Goal: Navigation & Orientation: Find specific page/section

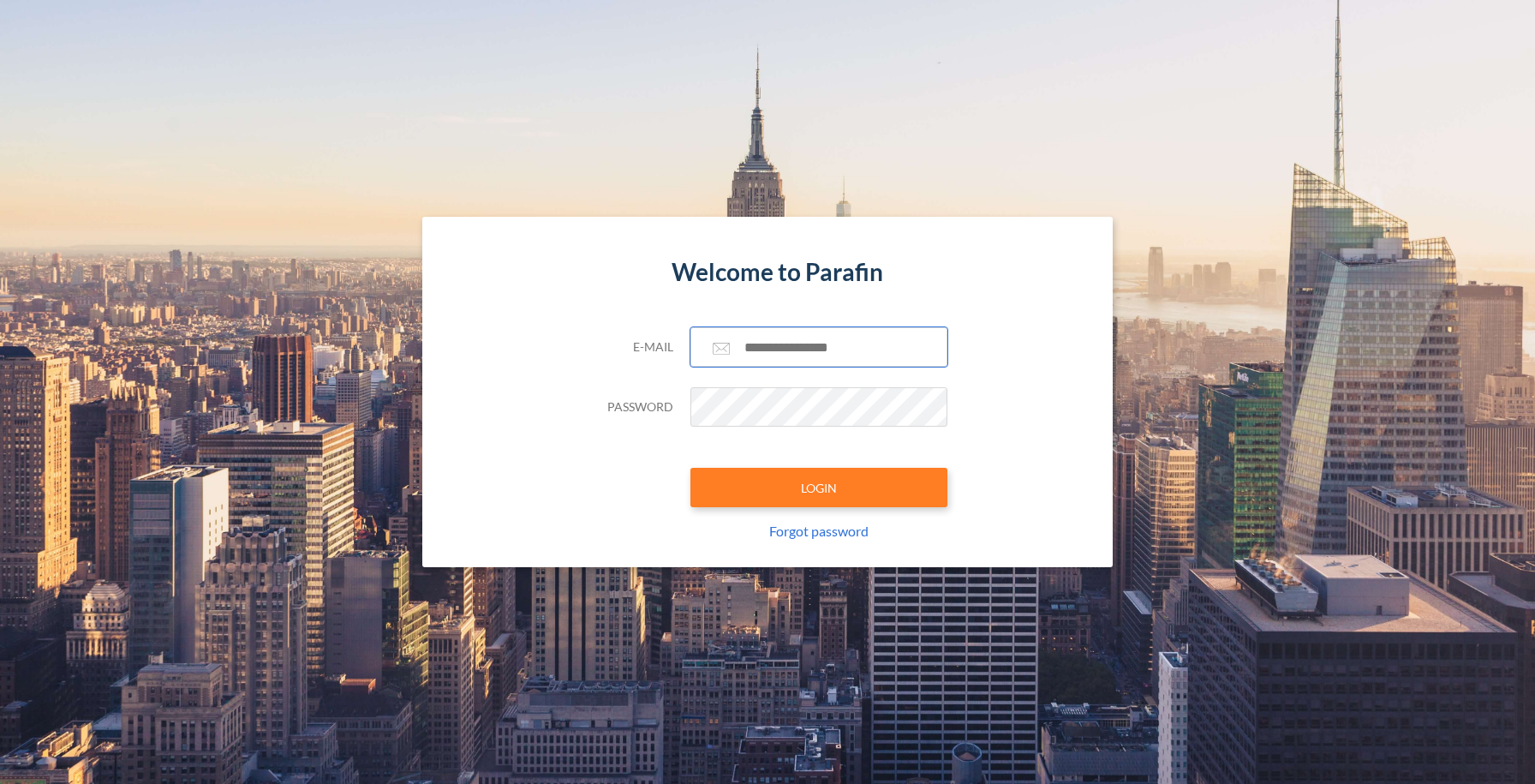
click at [800, 334] on input "text" at bounding box center [820, 347] width 257 height 39
type input "**********"
click at [798, 490] on button "LOGIN" at bounding box center [820, 487] width 257 height 39
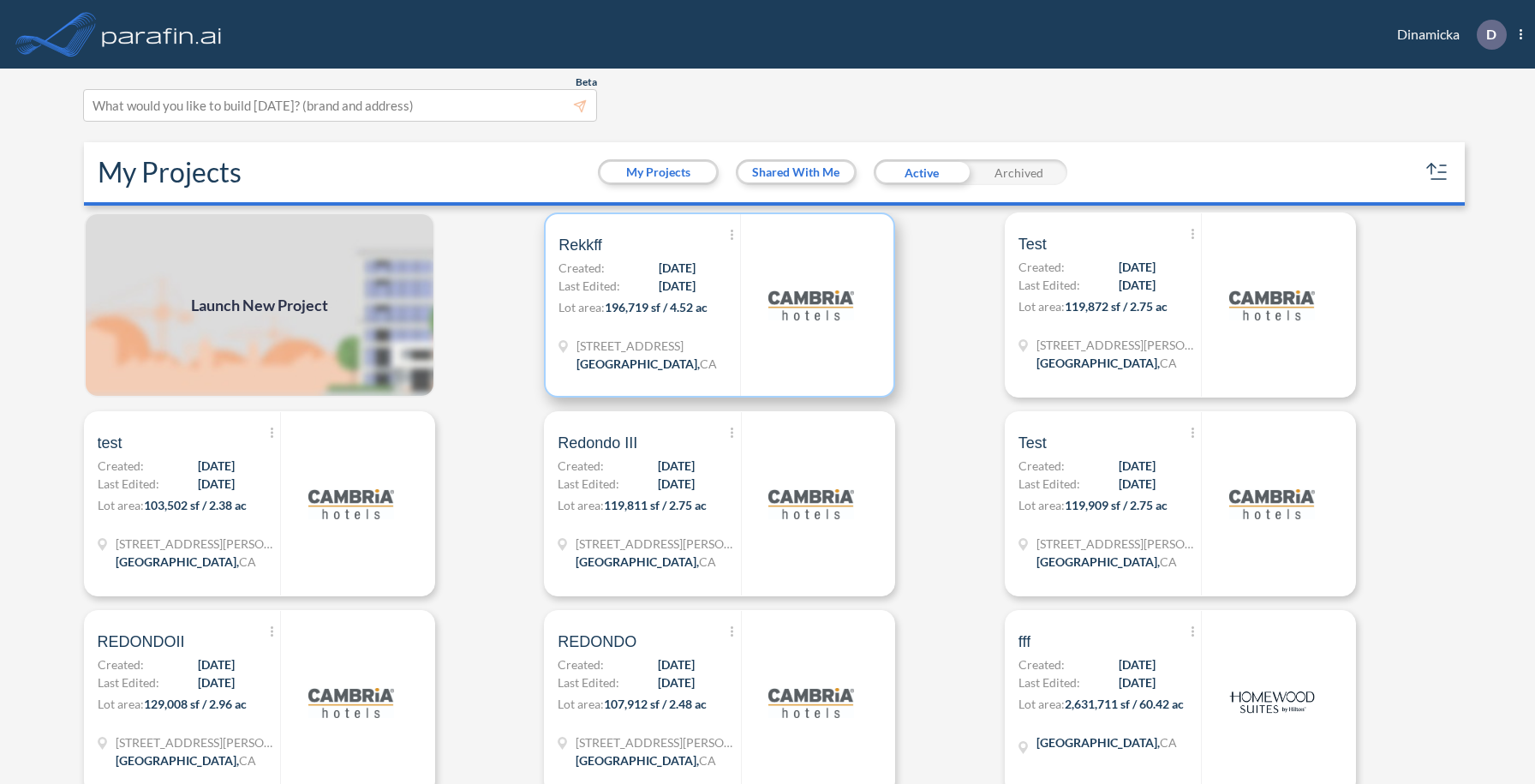
click at [807, 325] on img at bounding box center [811, 305] width 85 height 85
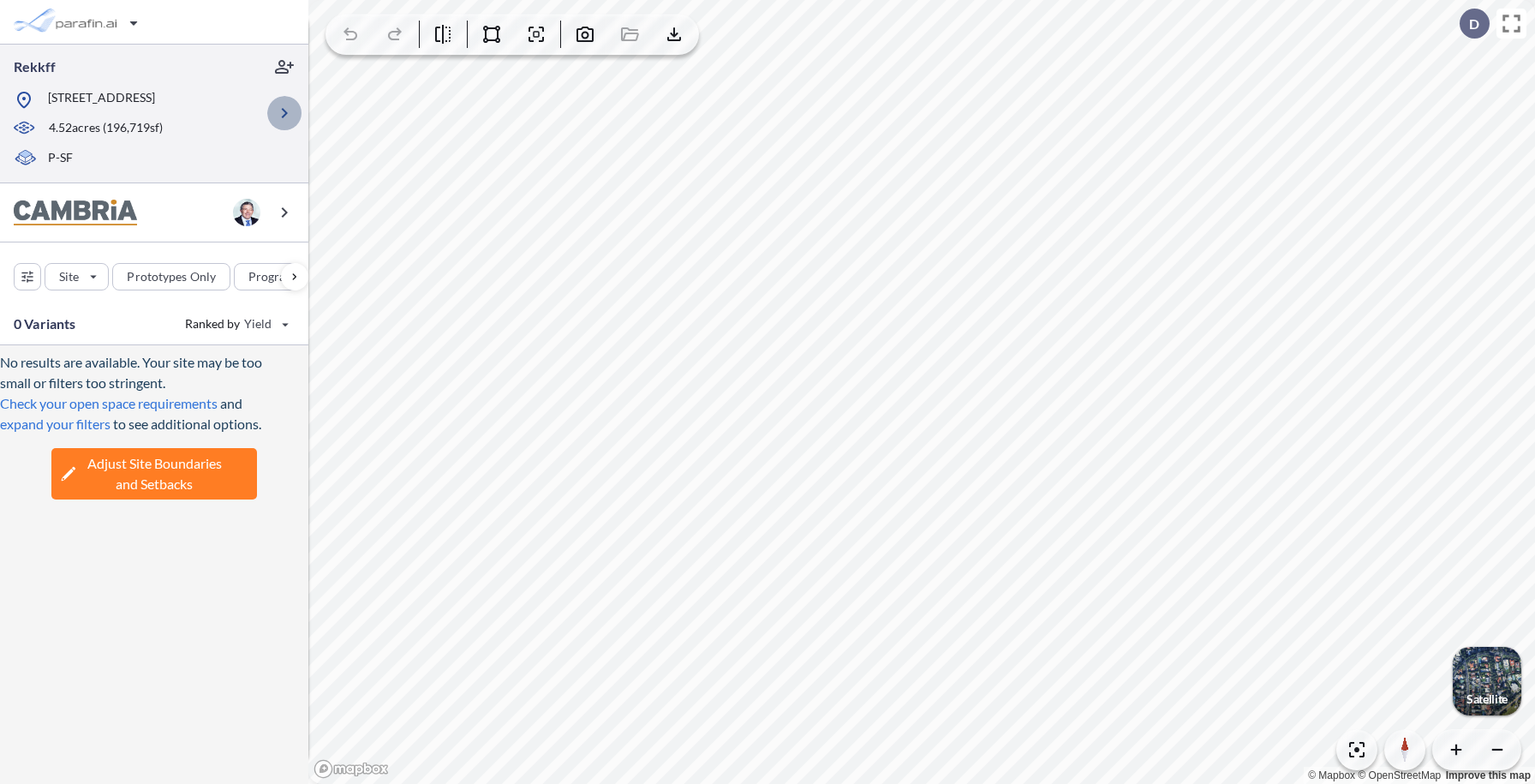
click at [284, 111] on icon "button" at bounding box center [285, 113] width 6 height 10
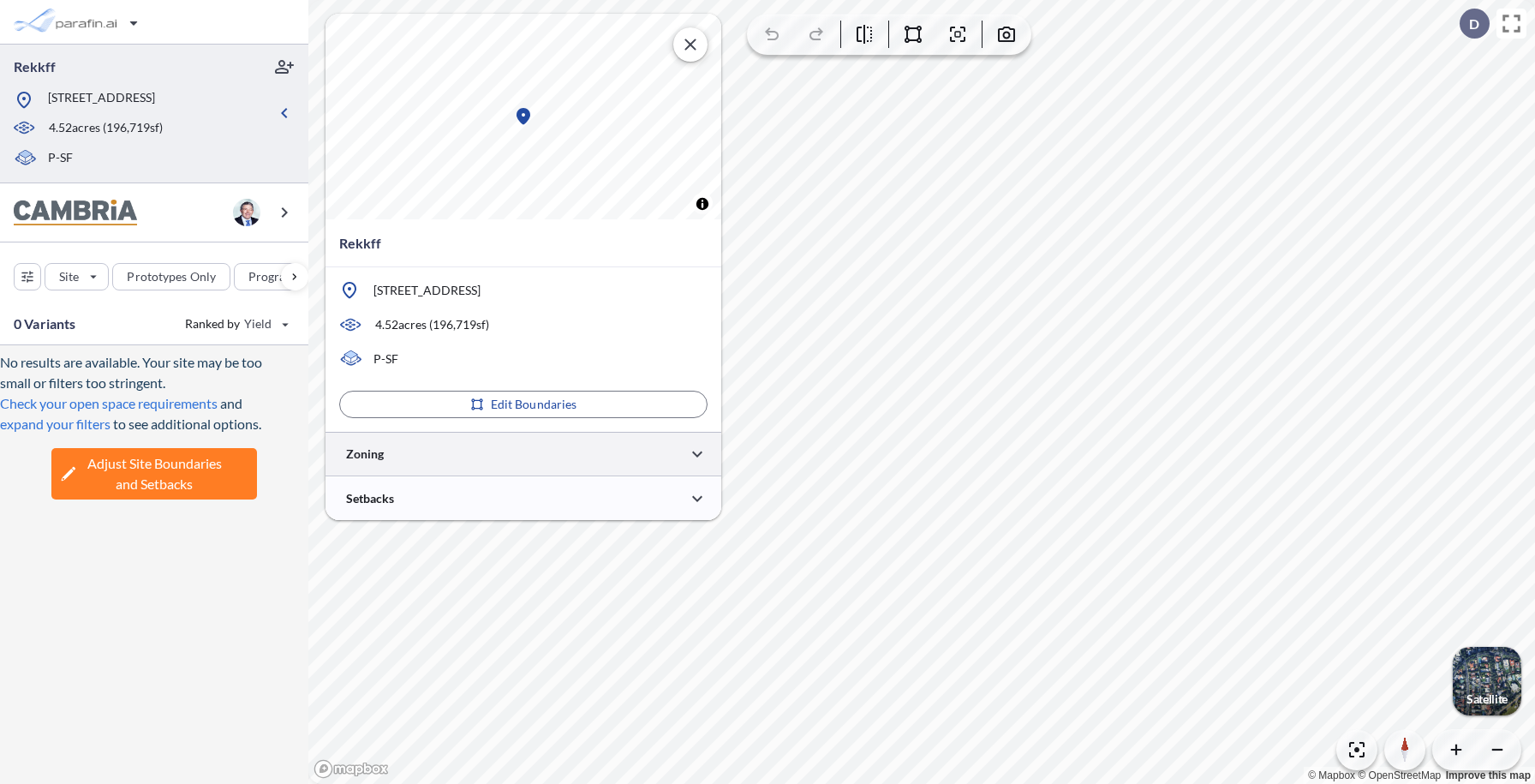
click at [428, 455] on div at bounding box center [523, 453] width 396 height 43
